Goal: Task Accomplishment & Management: Use online tool/utility

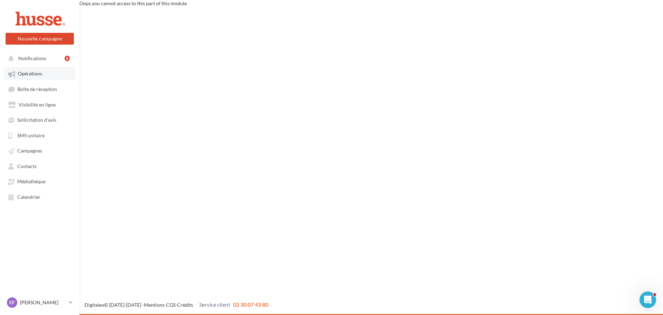
click at [33, 79] on link "Opérations" at bounding box center [39, 73] width 71 height 12
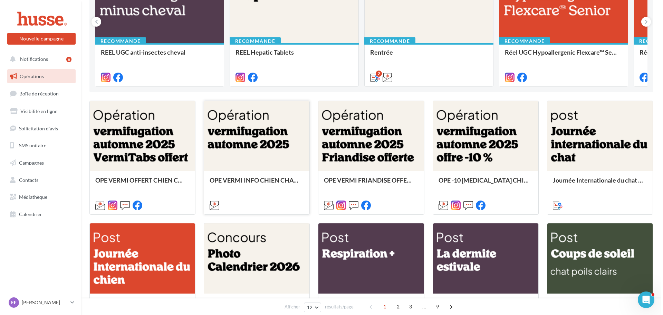
scroll to position [138, 0]
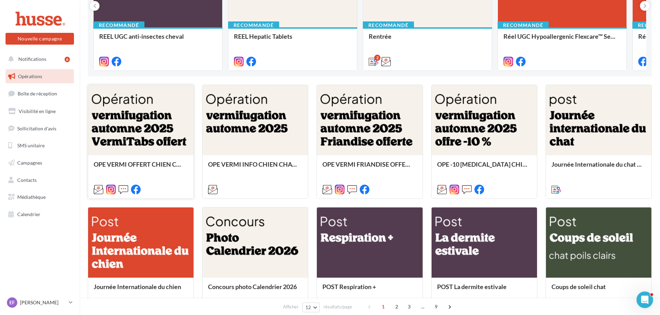
click at [141, 140] on div at bounding box center [140, 120] width 105 height 71
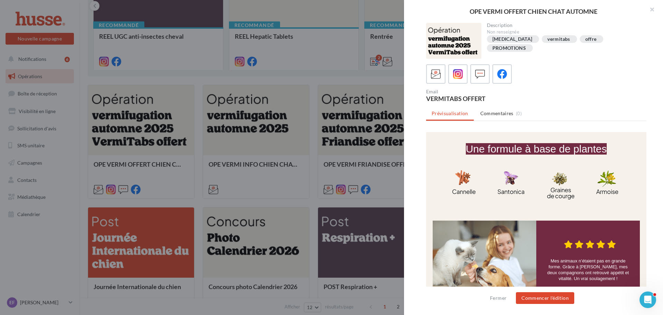
scroll to position [484, 0]
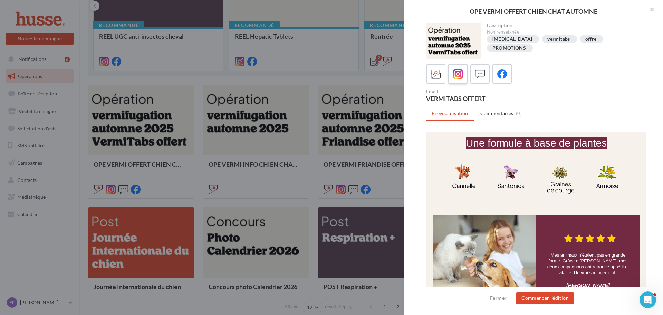
click at [461, 69] on icon at bounding box center [458, 74] width 10 height 10
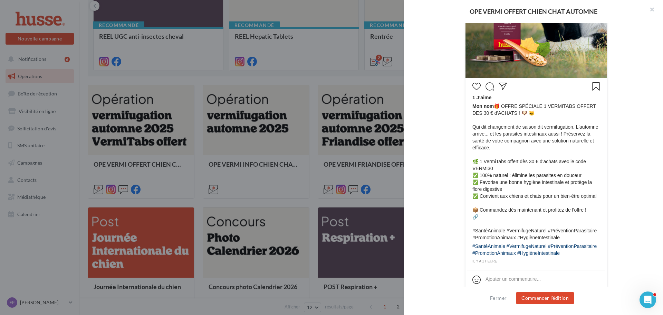
scroll to position [270, 0]
click at [454, 195] on div "Mon nom 1 J’aime Mon nom 🎁 OFFRE SPÉCIALE 1 VERMITABS OFFERT DES 30 € d'ACHATS …" at bounding box center [536, 87] width 220 height 426
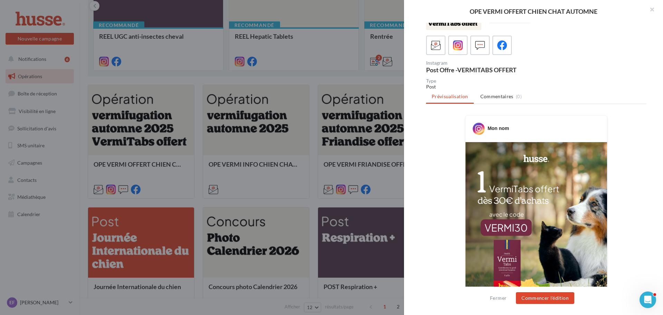
scroll to position [28, 0]
drag, startPoint x: 657, startPoint y: 10, endPoint x: 653, endPoint y: 10, distance: 3.8
click at [653, 10] on button "button" at bounding box center [650, 10] width 28 height 21
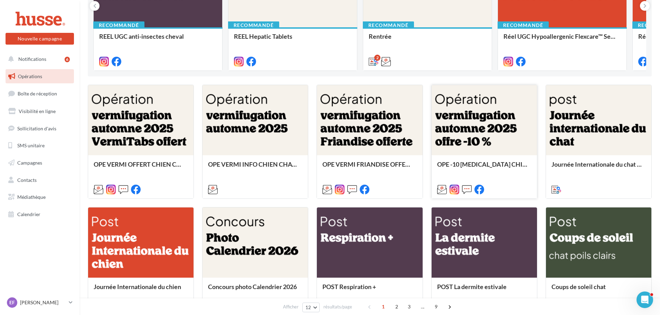
click at [452, 136] on div at bounding box center [484, 120] width 105 height 71
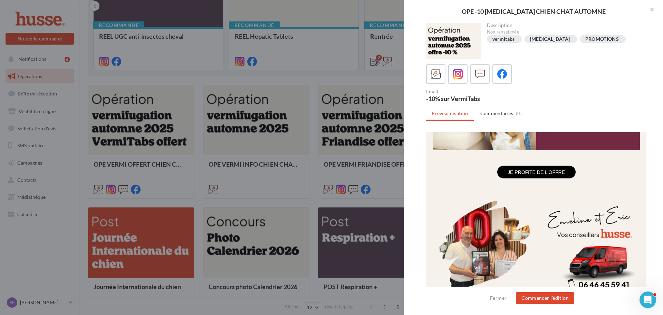
scroll to position [686, 0]
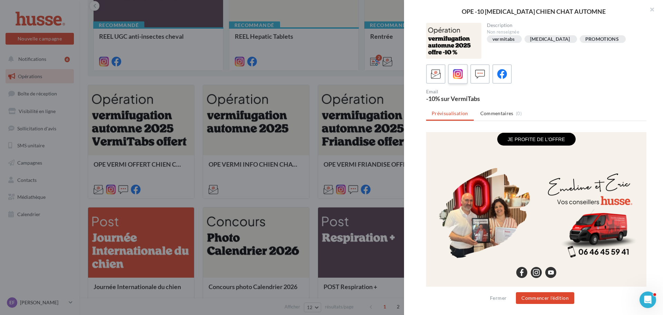
click at [461, 74] on icon at bounding box center [458, 74] width 10 height 10
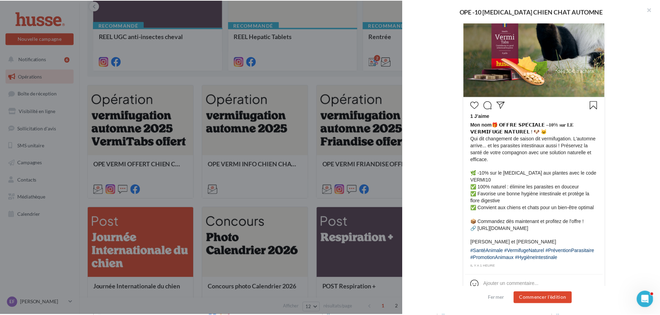
scroll to position [256, 0]
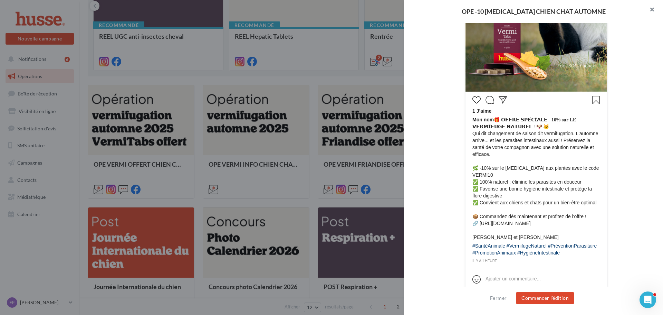
click at [651, 9] on button "button" at bounding box center [650, 10] width 28 height 21
